Goal: Information Seeking & Learning: Learn about a topic

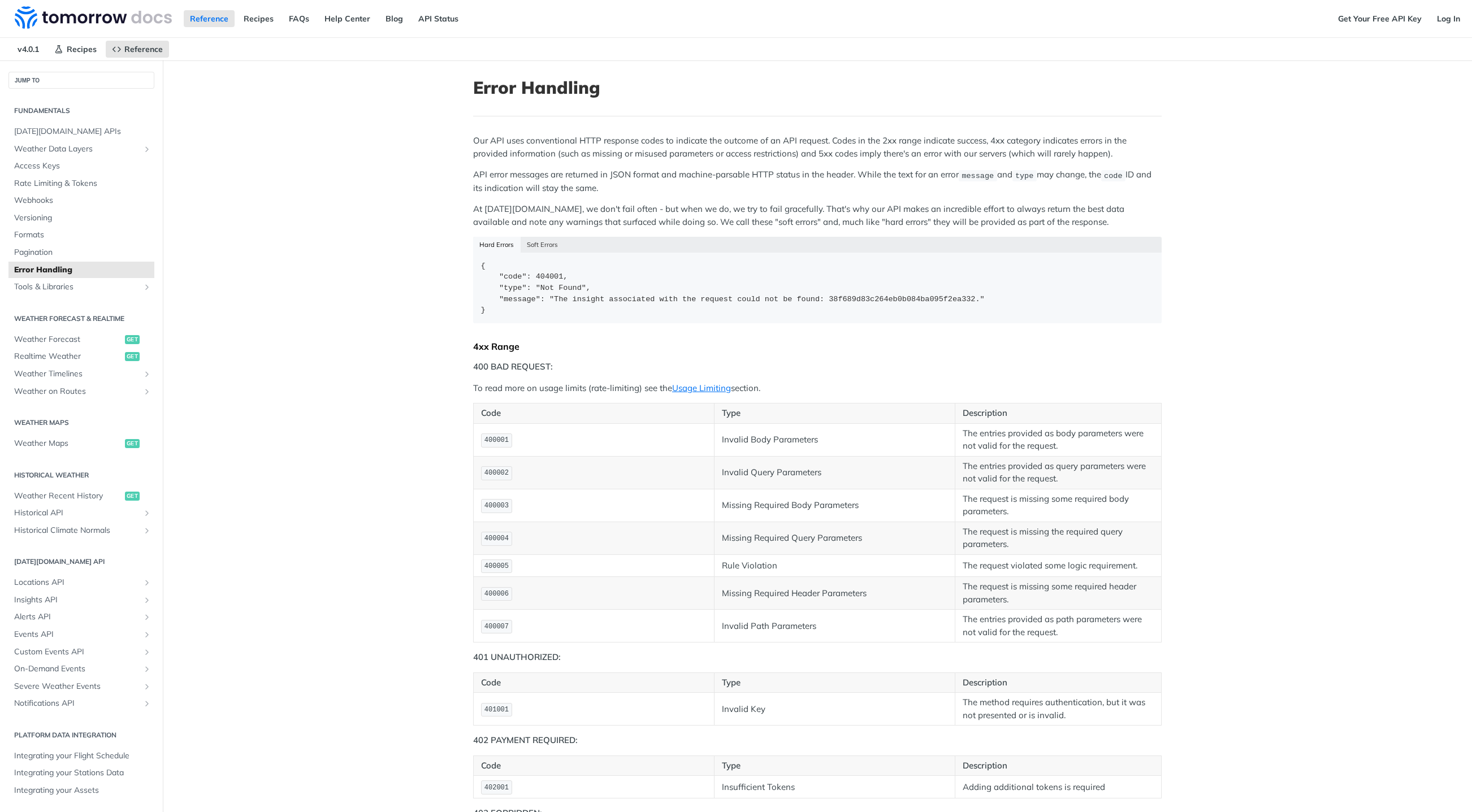
scroll to position [4359, 0]
click at [0, 0] on div "Recipes Reference v 4.0.1 Reference Recipes FAQs Help Center Blog API Status Ge…" at bounding box center [0, 0] width 0 height 0
click at [850, 38] on div "Reference Recipes FAQs Help Center Blog API Status" at bounding box center [666, 18] width 1332 height 38
click at [0, 0] on div "Recipes Reference v 4.0.1 Reference Recipes FAQs Help Center Blog API Status Ge…" at bounding box center [0, 0] width 0 height 0
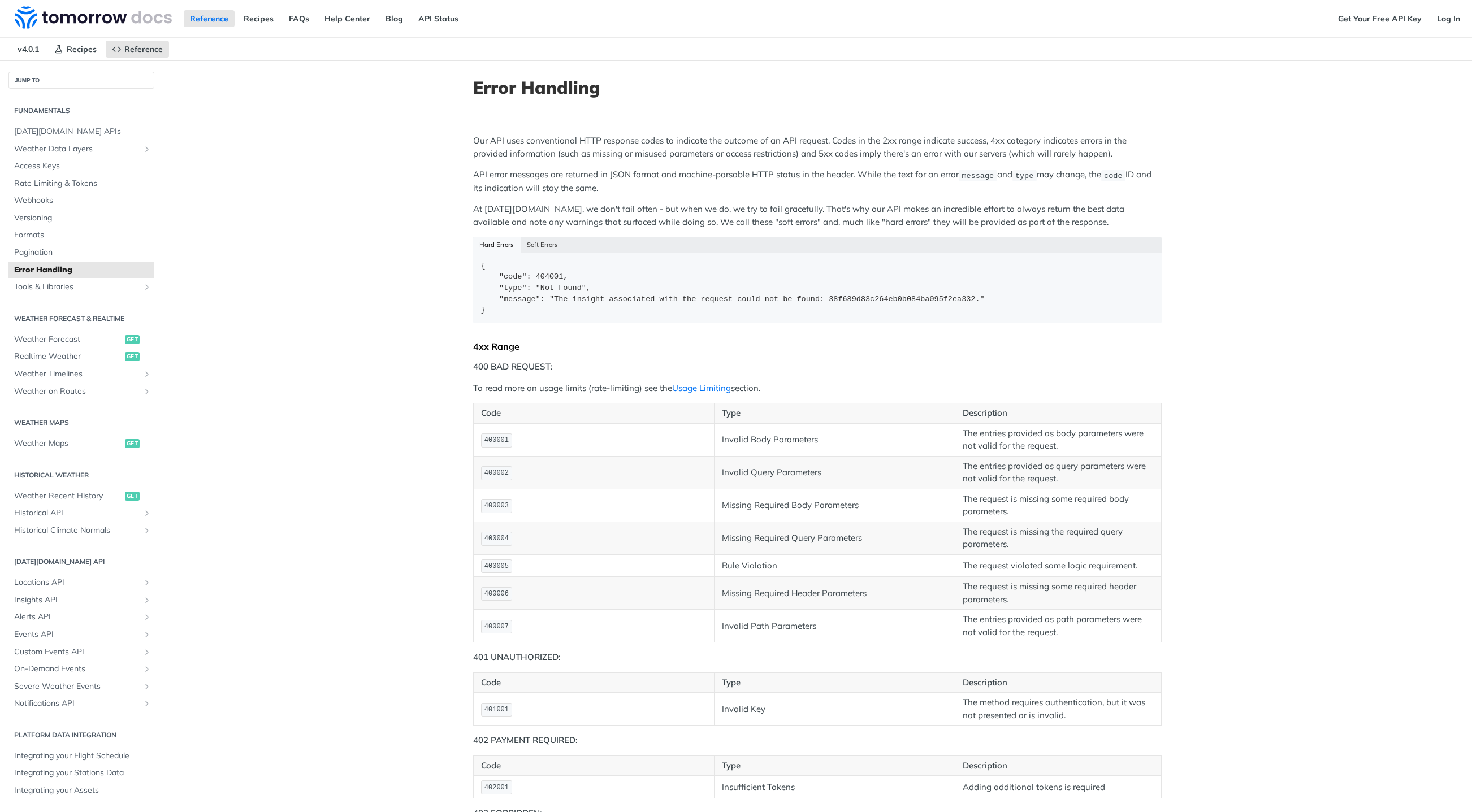
scroll to position [4730, 0]
click at [43, 276] on span "Error Handling" at bounding box center [83, 270] width 138 height 11
drag, startPoint x: 615, startPoint y: 476, endPoint x: 960, endPoint y: 468, distance: 345.1
